Goal: Feedback & Contribution: Contribute content

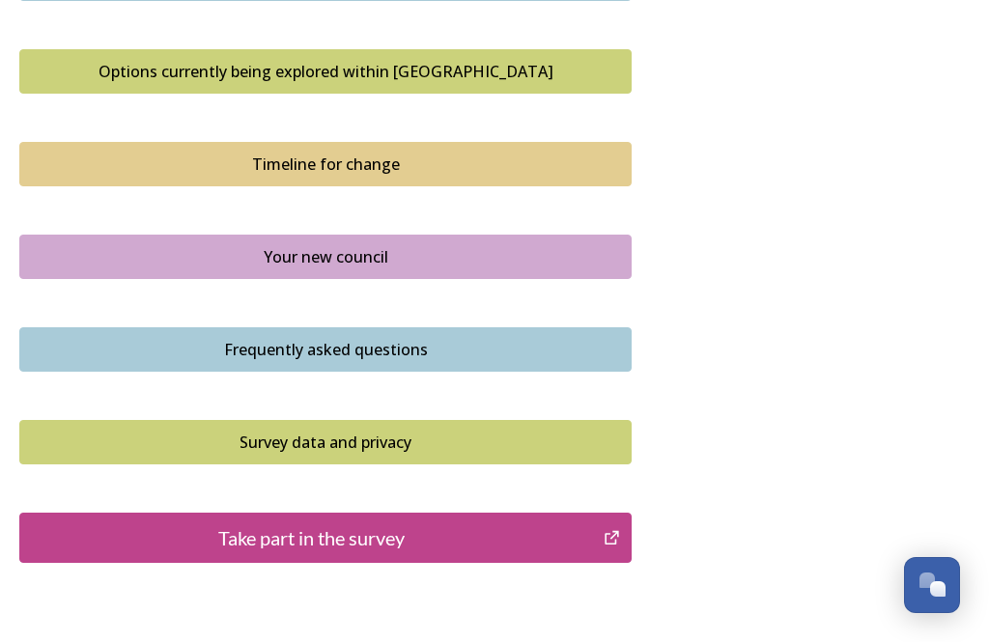
scroll to position [1366, 0]
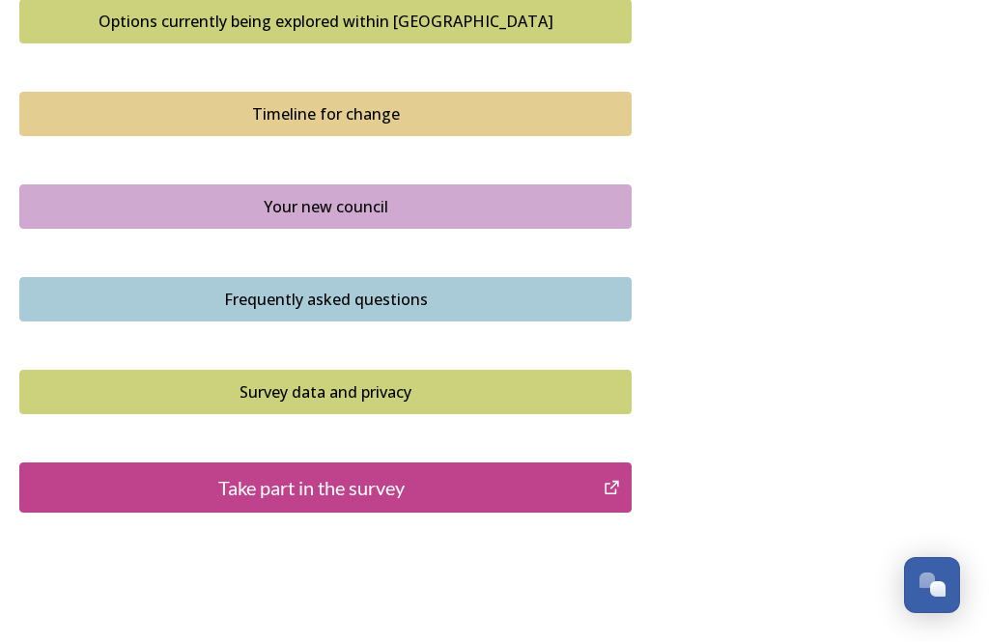
click at [420, 473] on div "Take part in the survey" at bounding box center [311, 487] width 563 height 29
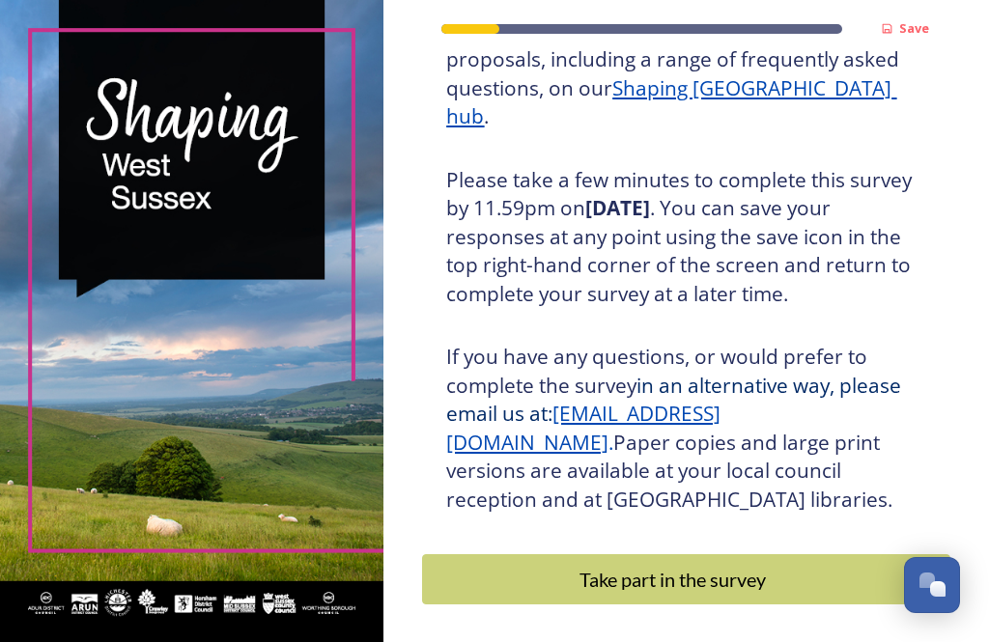
scroll to position [353, 0]
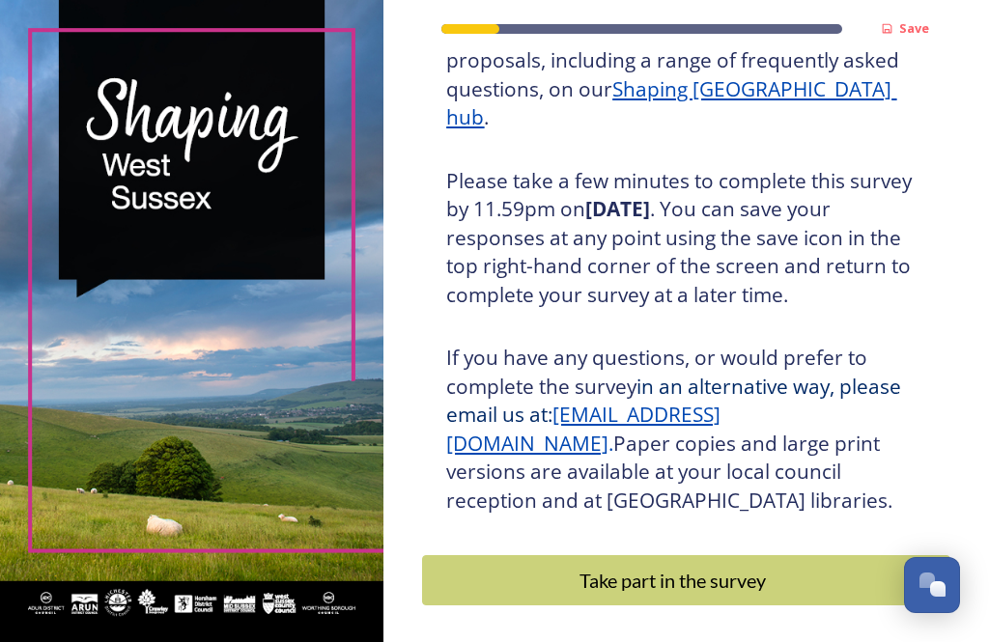
click at [653, 572] on div "Take part in the survey" at bounding box center [672, 580] width 479 height 29
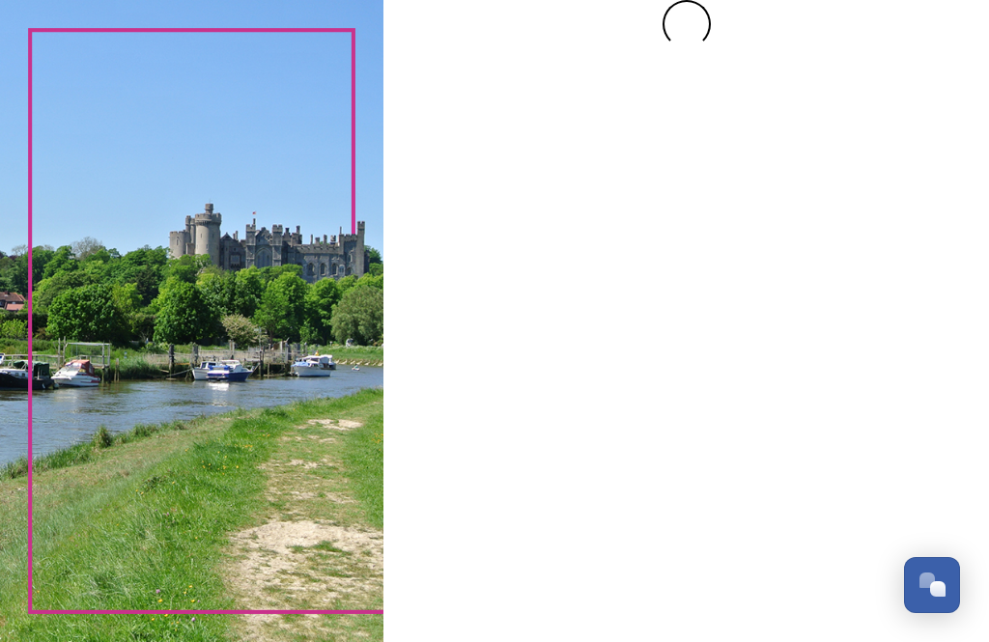
scroll to position [0, 0]
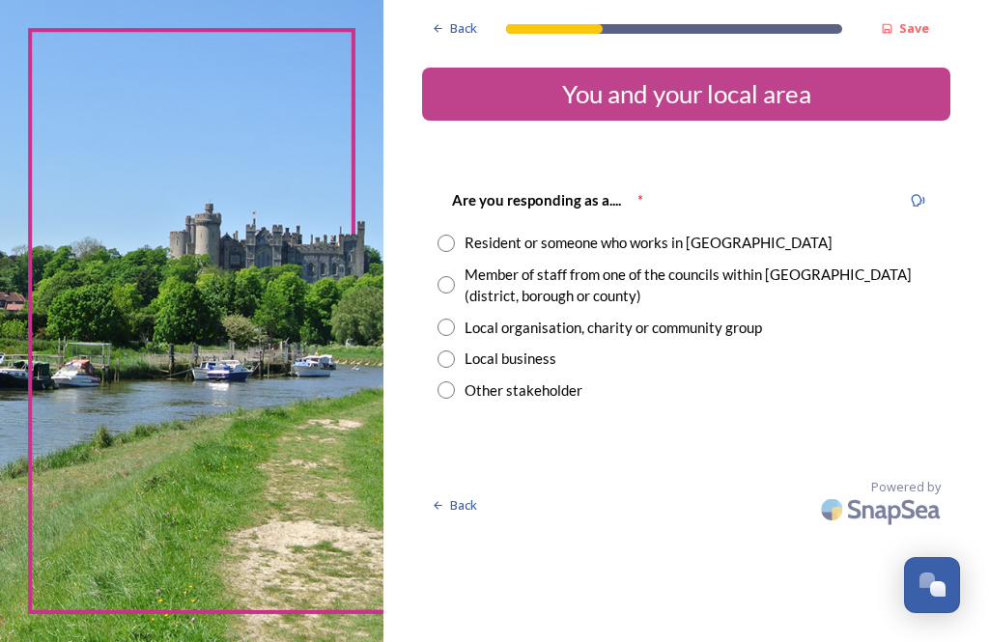
click at [455, 240] on input "radio" at bounding box center [446, 243] width 17 height 17
radio input "true"
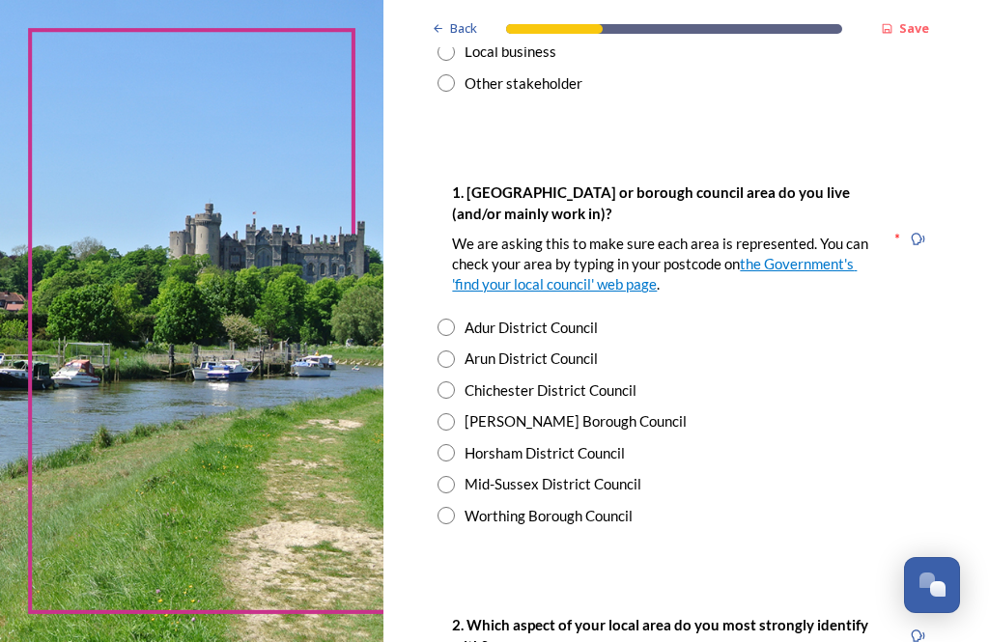
scroll to position [312, 0]
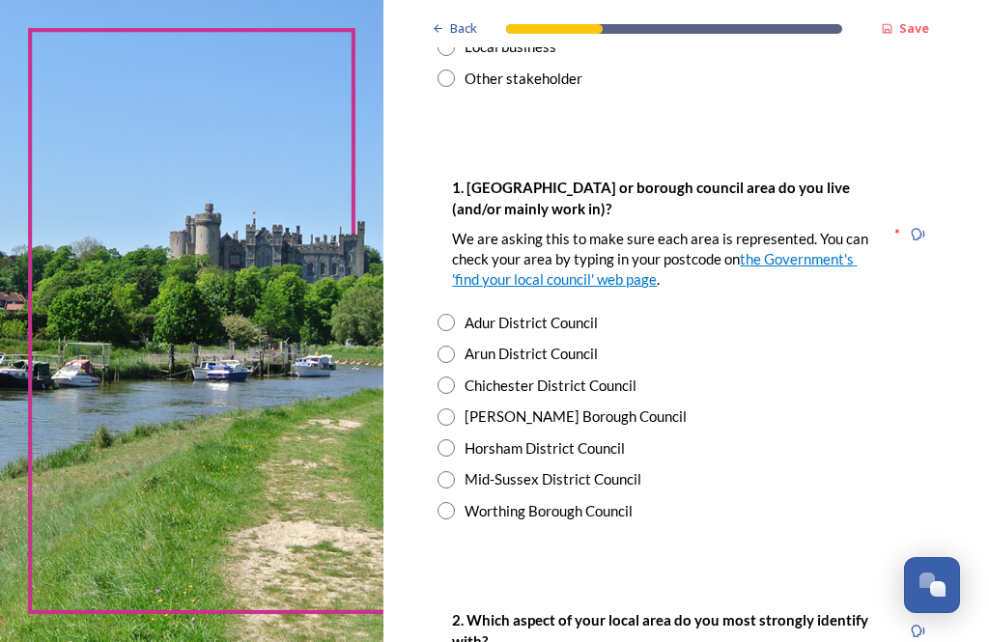
click at [455, 502] on input "radio" at bounding box center [446, 510] width 17 height 17
radio input "true"
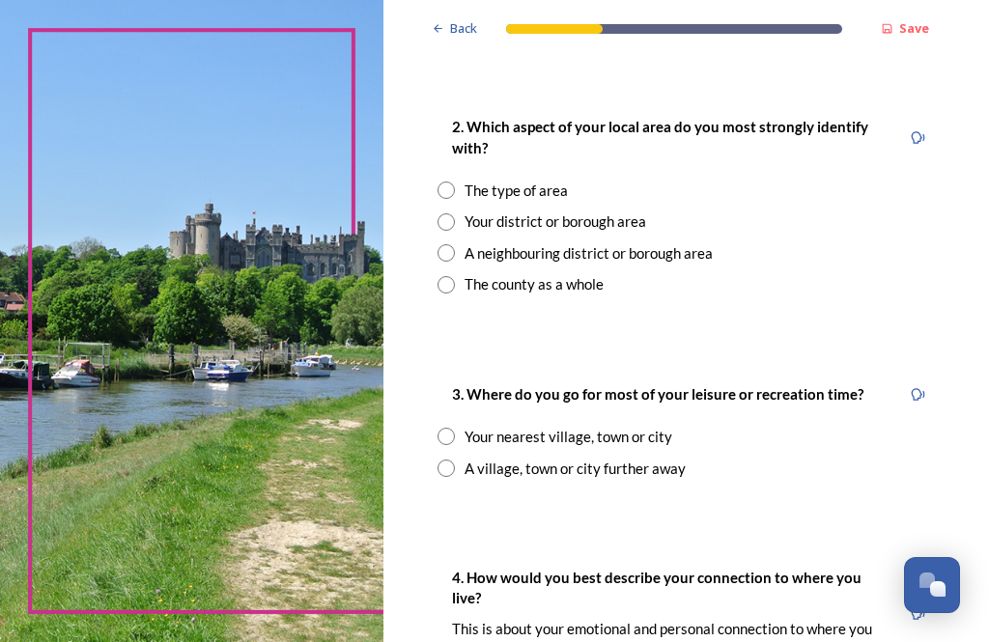
scroll to position [806, 0]
click at [455, 278] on input "radio" at bounding box center [446, 284] width 17 height 17
radio input "true"
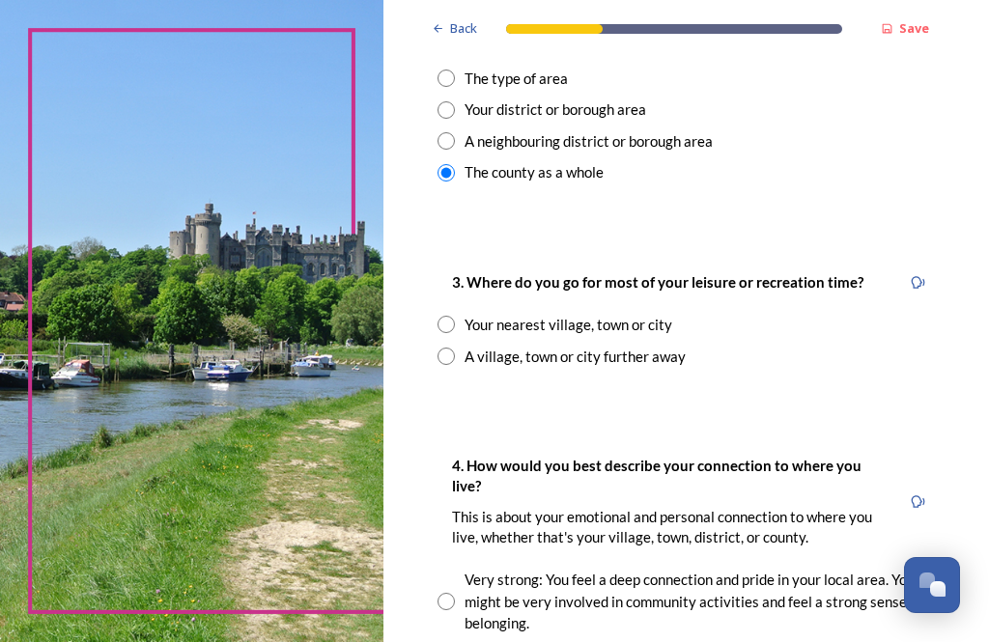
scroll to position [918, 0]
click at [455, 318] on input "radio" at bounding box center [446, 324] width 17 height 17
radio input "true"
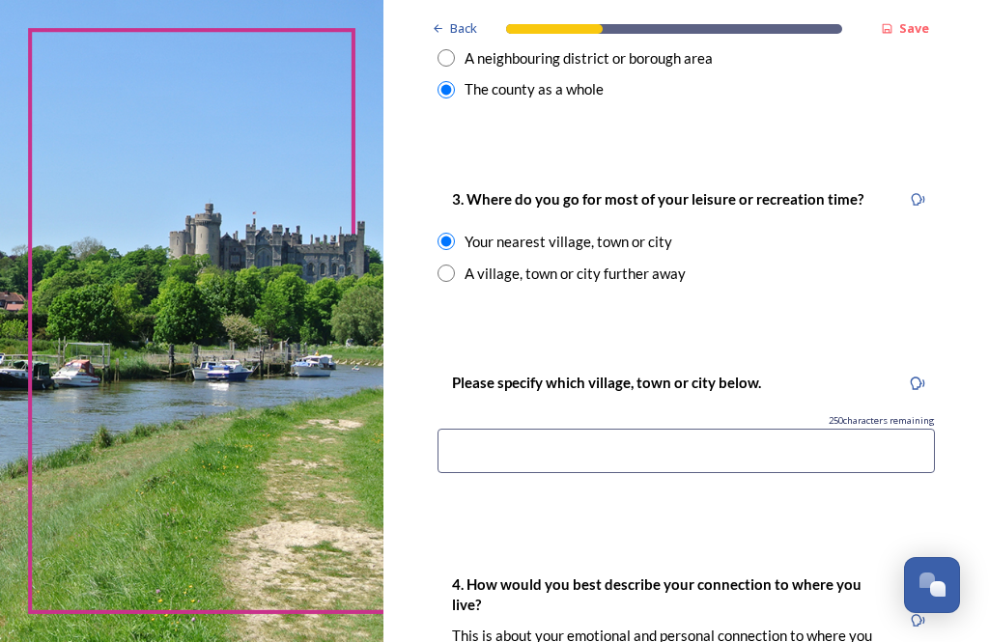
scroll to position [1007, 0]
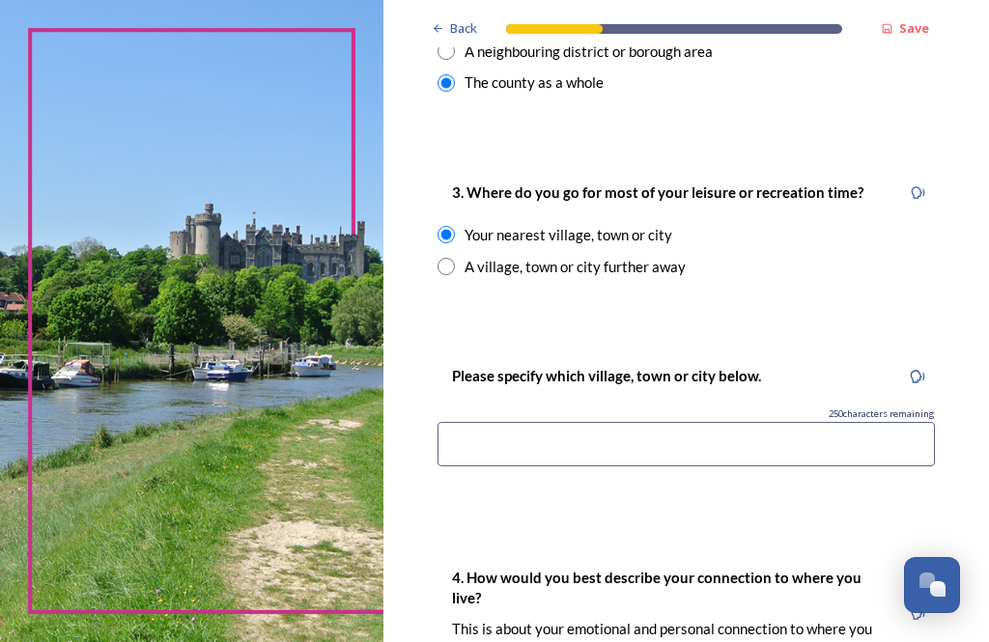
click at [479, 432] on input at bounding box center [686, 444] width 497 height 44
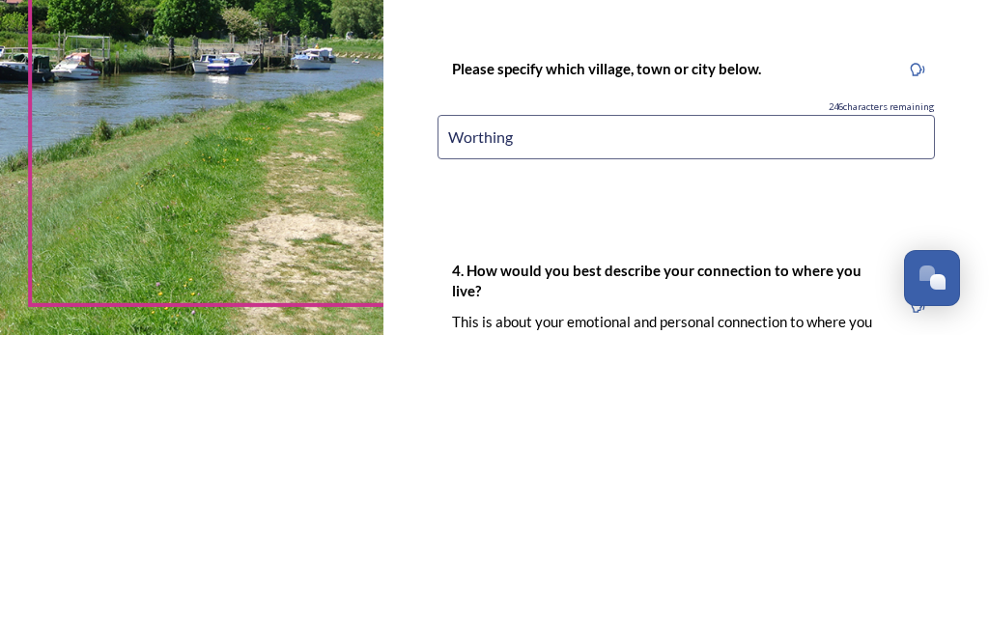
type input "Worthing"
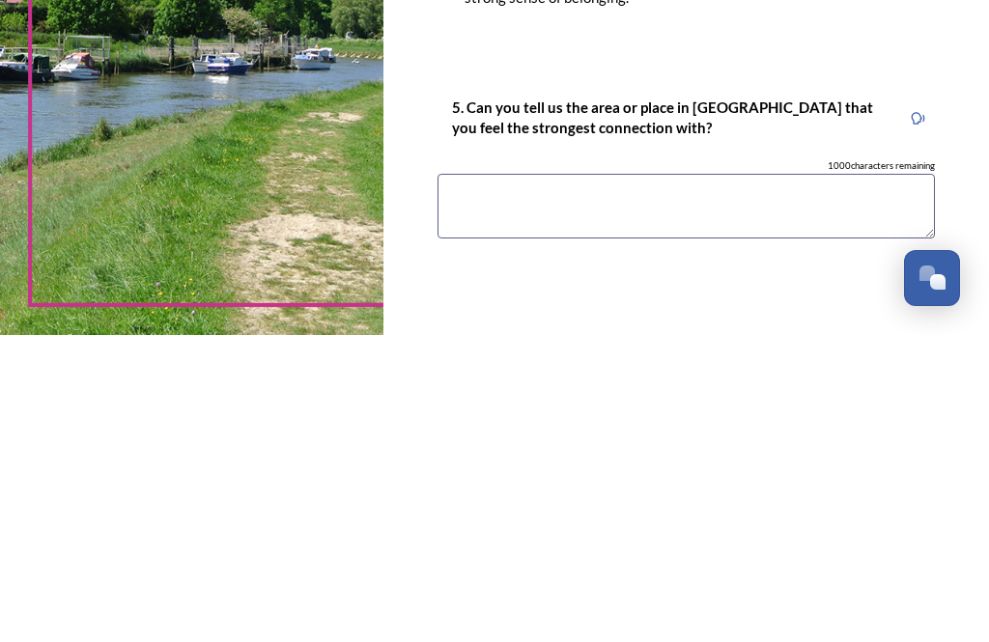
scroll to position [1588, 0]
